Goal: Navigation & Orientation: Find specific page/section

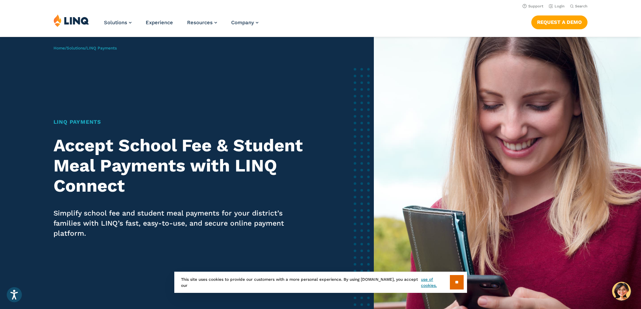
click at [320, 109] on div "Home / Solutions / LINQ Payments LINQ Payments Accept School Fee & Student Meal…" at bounding box center [187, 190] width 374 height 307
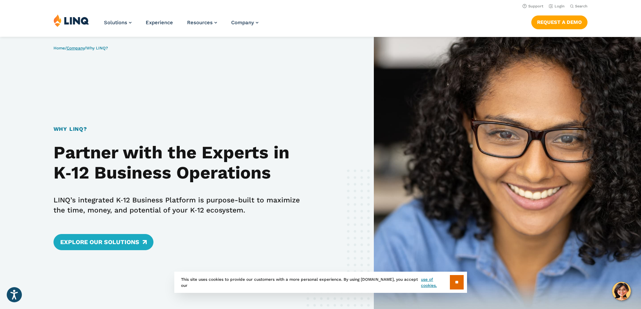
click at [81, 49] on link "Company" at bounding box center [76, 48] width 18 height 5
